Goal: Register for event/course

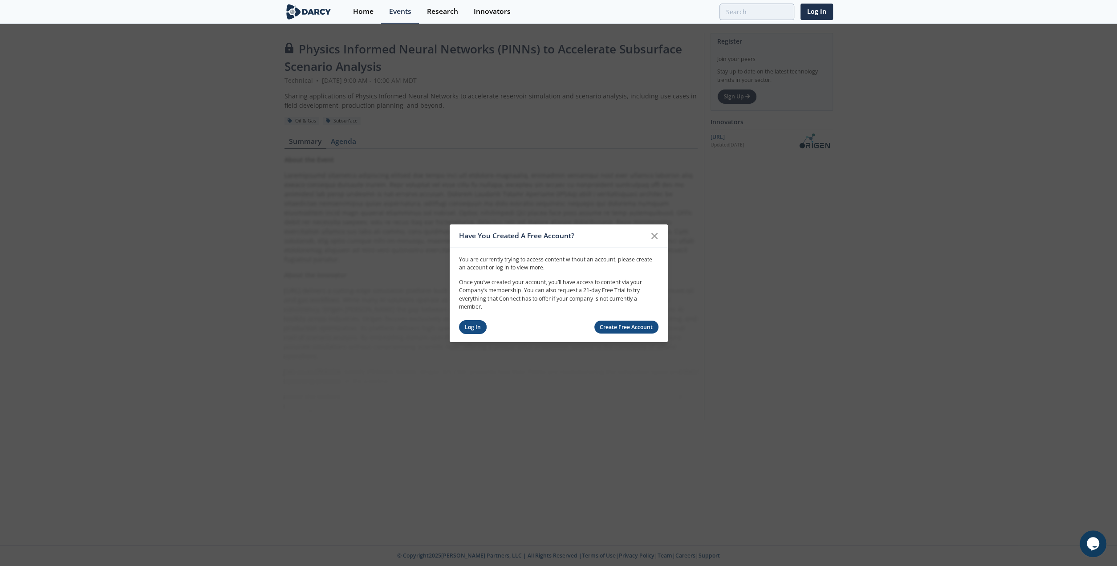
click at [467, 324] on link "Log In" at bounding box center [473, 327] width 28 height 14
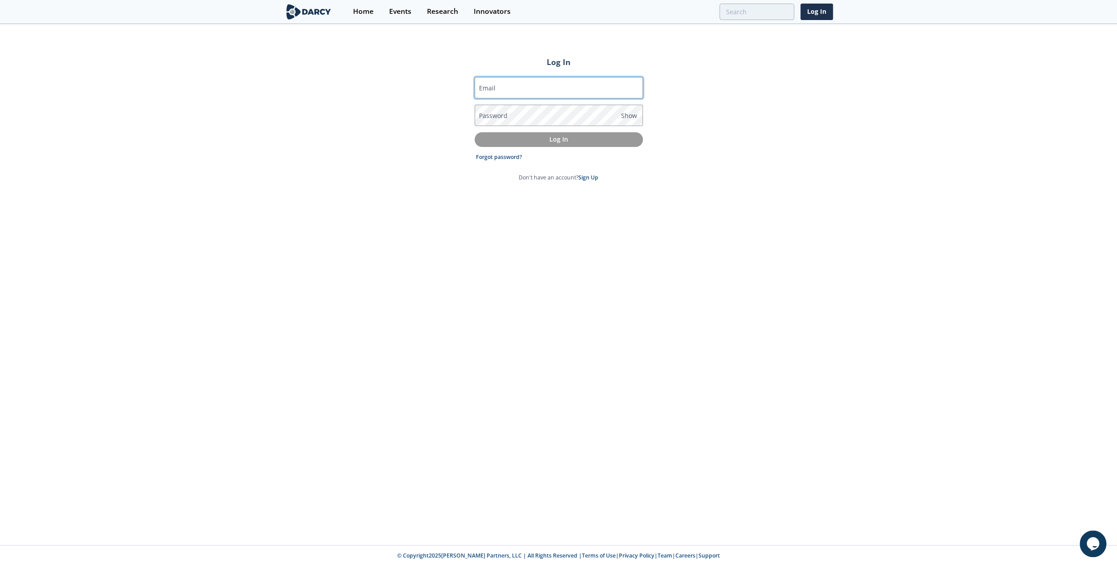
click at [632, 87] on input "Email" at bounding box center [559, 87] width 168 height 21
click at [536, 137] on p "Log In" at bounding box center [559, 138] width 156 height 9
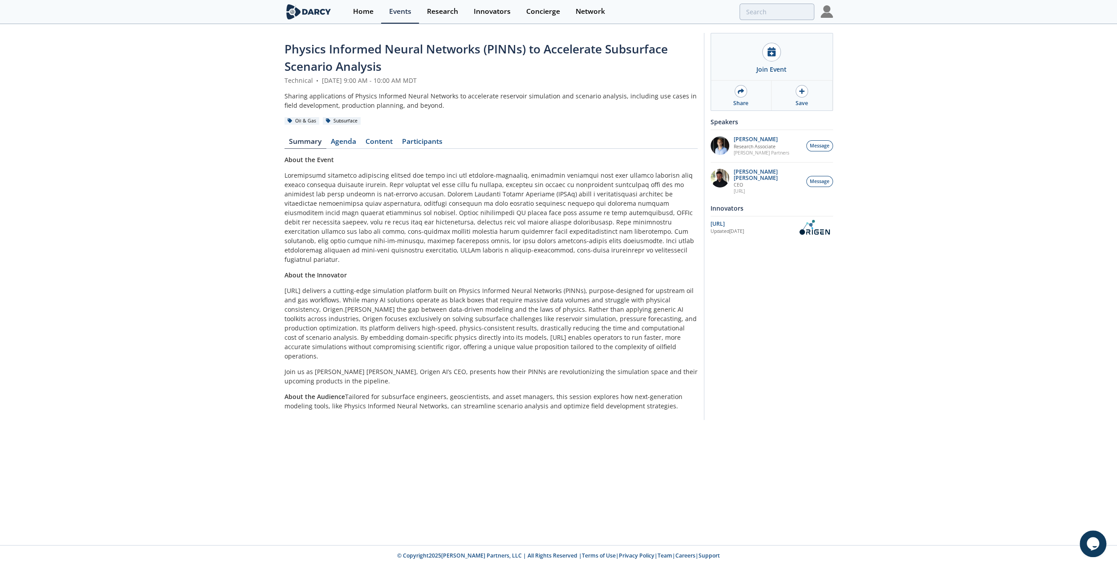
click at [822, 357] on div "Join Event Share Save Speakers [PERSON_NAME] Research Associate [PERSON_NAME] P…" at bounding box center [768, 226] width 129 height 387
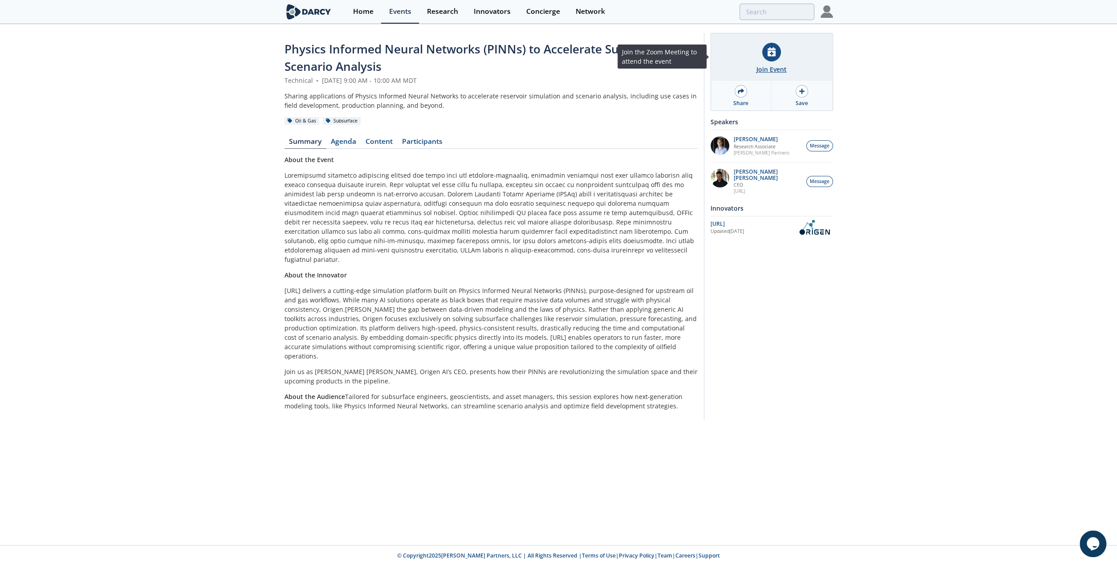
click at [775, 56] on icon at bounding box center [771, 51] width 8 height 9
